Goal: Subscribe to service/newsletter

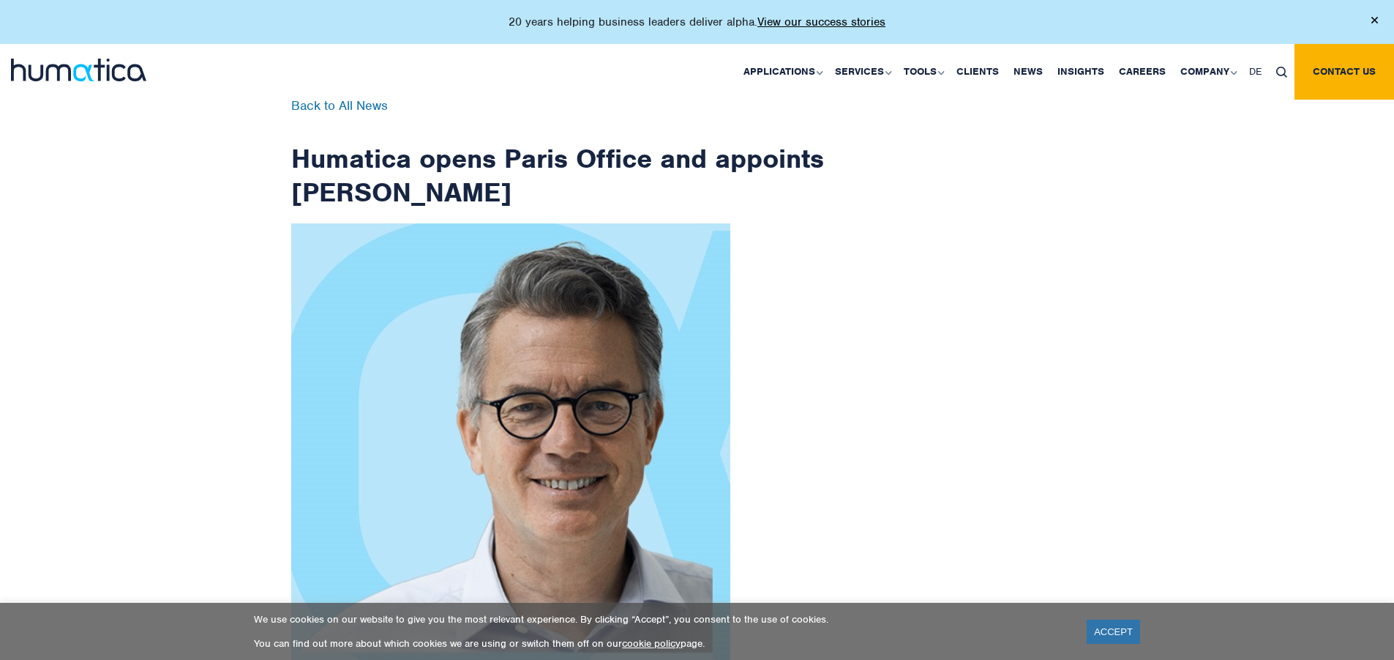
scroll to position [2335, 0]
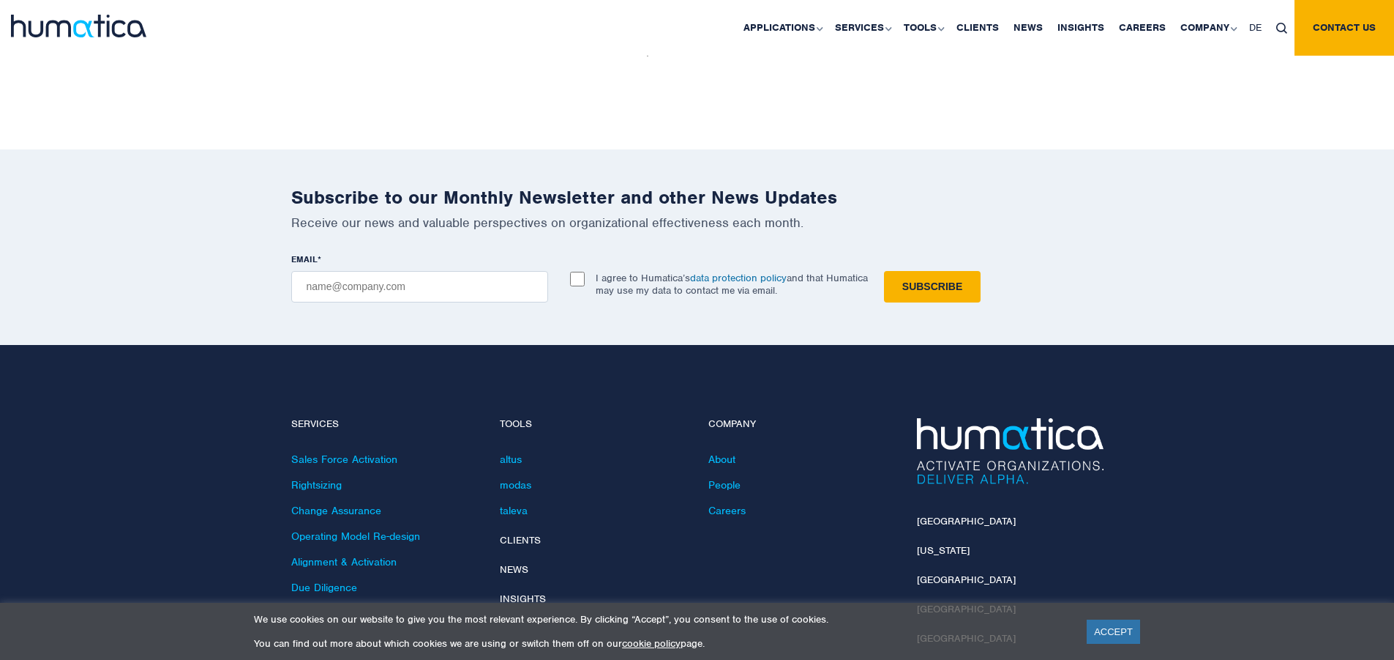
checkbox input "true"
type input "[EMAIL_ADDRESS][DOMAIN_NAME]"
click at [884, 271] on input "Subscribe" at bounding box center [932, 286] width 97 height 31
